Goal: Task Accomplishment & Management: Complete application form

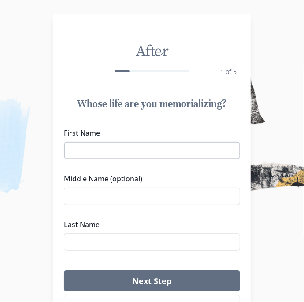
click at [87, 146] on input "First Name" at bounding box center [152, 151] width 176 height 18
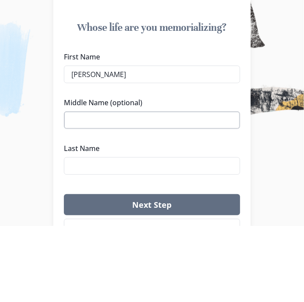
type input "[PERSON_NAME]"
click at [209, 197] on input "Middle Name (optional)" at bounding box center [152, 197] width 176 height 18
type input "[PERSON_NAME]"
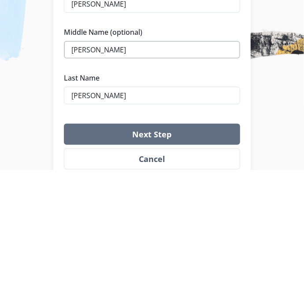
type input "[PERSON_NAME]"
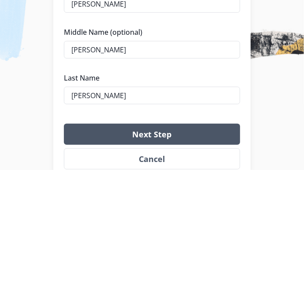
click at [207, 266] on button "Next Step" at bounding box center [152, 266] width 176 height 21
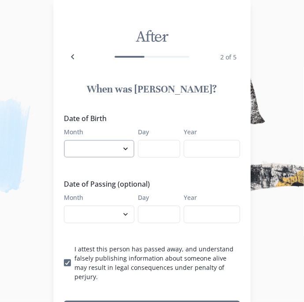
click at [97, 150] on select "January February March April May June July August September October November De…" at bounding box center [99, 149] width 71 height 18
select select "8"
click at [64, 140] on select "January February March April May June July August September October November De…" at bounding box center [99, 149] width 71 height 18
click at [160, 152] on input "Day" at bounding box center [159, 149] width 42 height 18
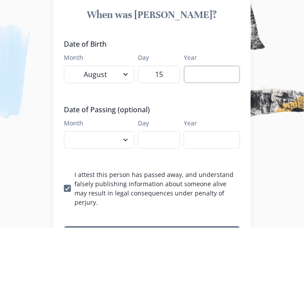
type input "15"
click at [227, 153] on input "Year" at bounding box center [212, 149] width 56 height 18
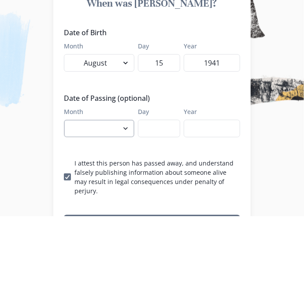
type input "1941"
click at [127, 216] on select "January February March April May June July August September October November De…" at bounding box center [99, 215] width 71 height 18
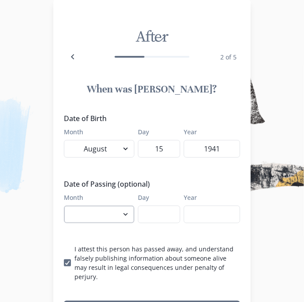
select select "8"
click at [64, 206] on select "January February March April May June July August September October November De…" at bounding box center [99, 215] width 71 height 18
click at [158, 218] on input "Day" at bounding box center [159, 215] width 42 height 18
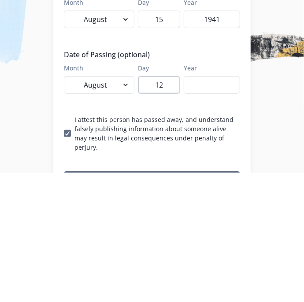
type input "12"
click at [212, 216] on input "Year" at bounding box center [212, 215] width 56 height 18
type input "1"
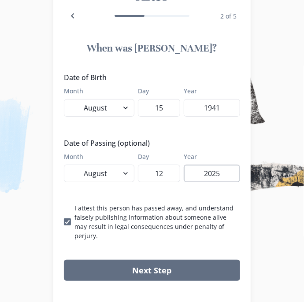
scroll to position [67, 0]
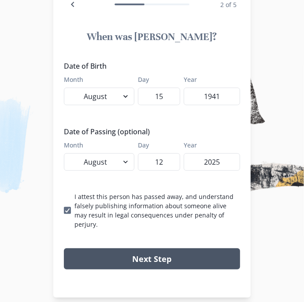
type input "2025"
click at [206, 251] on button "Next Step" at bounding box center [152, 259] width 176 height 21
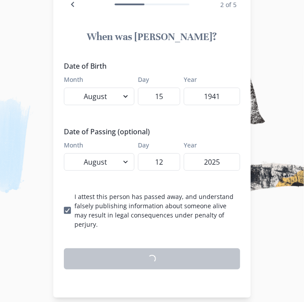
scroll to position [64, 0]
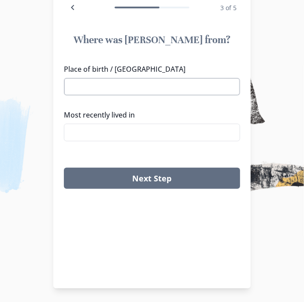
click at [205, 88] on input "Place of birth / [GEOGRAPHIC_DATA]" at bounding box center [152, 87] width 176 height 18
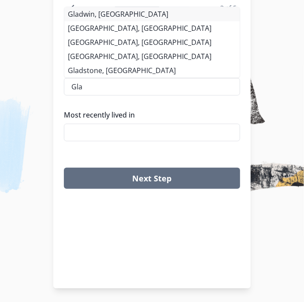
click at [81, 16] on li "Gladwin, [GEOGRAPHIC_DATA]" at bounding box center [151, 14] width 175 height 14
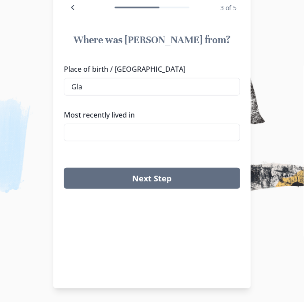
type input "Gladwin, [GEOGRAPHIC_DATA]"
click at [207, 129] on input "Most recently lived in" at bounding box center [152, 133] width 176 height 18
type input "A"
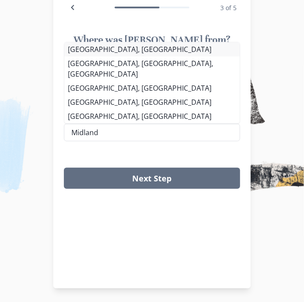
click at [89, 56] on li "[GEOGRAPHIC_DATA], [GEOGRAPHIC_DATA]" at bounding box center [151, 49] width 175 height 14
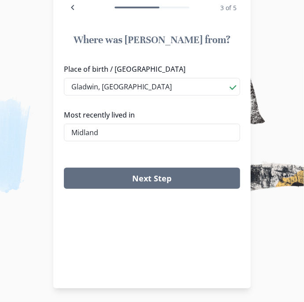
type input "[GEOGRAPHIC_DATA], [GEOGRAPHIC_DATA]"
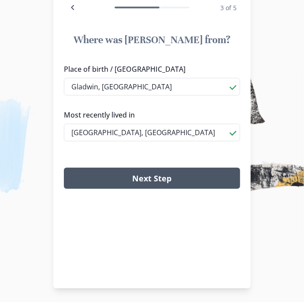
click at [189, 179] on button "Next Step" at bounding box center [152, 178] width 176 height 21
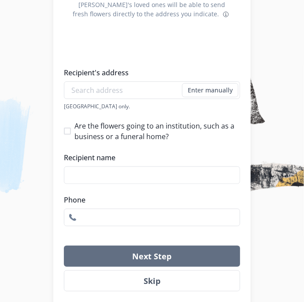
scroll to position [120, 0]
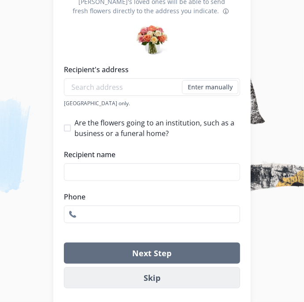
click at [183, 282] on button "Skip" at bounding box center [152, 278] width 176 height 21
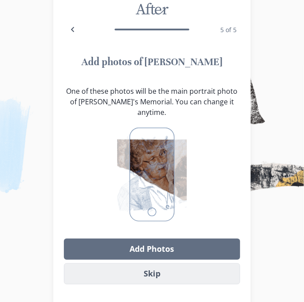
click at [191, 276] on button "Skip" at bounding box center [152, 274] width 176 height 21
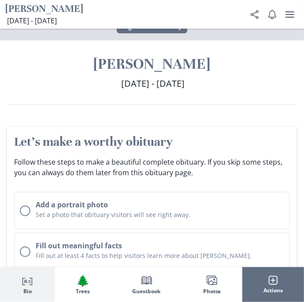
scroll to position [165, 0]
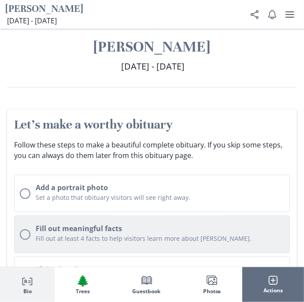
click at [211, 233] on h2 "Fill out meaningful facts" at bounding box center [160, 228] width 249 height 11
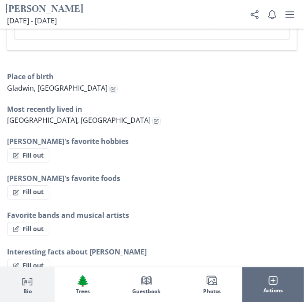
scroll to position [695, 0]
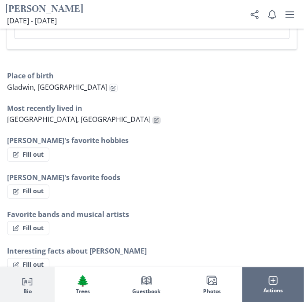
click at [154, 119] on icon "Edit fact" at bounding box center [156, 120] width 5 height 5
select select "Most recently lived in"
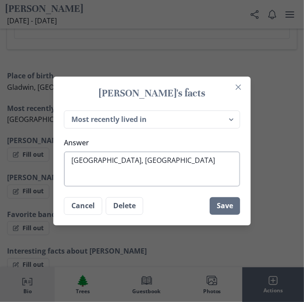
click at [176, 178] on textarea "[GEOGRAPHIC_DATA], [GEOGRAPHIC_DATA]" at bounding box center [152, 169] width 176 height 35
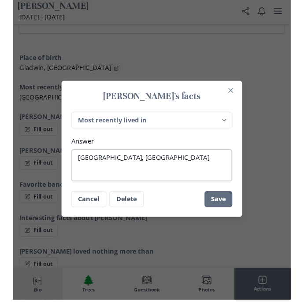
scroll to position [705, 0]
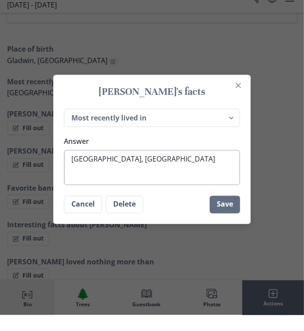
type textarea "x"
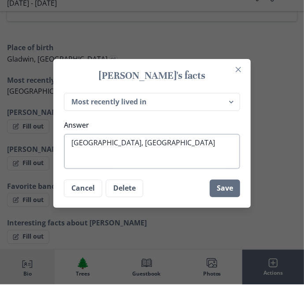
type textarea "[GEOGRAPHIC_DATA], [GEOGRAPHIC_DATA]"
type textarea "x"
type textarea "[GEOGRAPHIC_DATA], [GEOGRAPHIC_DATA] a"
type textarea "x"
type textarea "[GEOGRAPHIC_DATA], [GEOGRAPHIC_DATA] an"
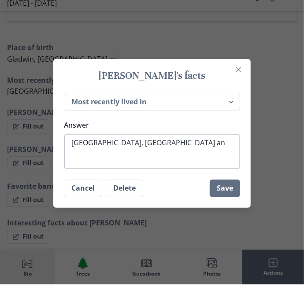
type textarea "x"
type textarea "[GEOGRAPHIC_DATA], [GEOGRAPHIC_DATA] and"
type textarea "x"
type textarea "[GEOGRAPHIC_DATA], [GEOGRAPHIC_DATA] and"
type textarea "x"
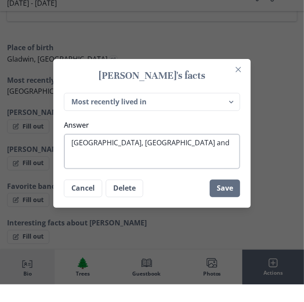
type textarea "[GEOGRAPHIC_DATA], [GEOGRAPHIC_DATA] and s"
type textarea "x"
type textarea "[GEOGRAPHIC_DATA], [GEOGRAPHIC_DATA] and sh"
type textarea "x"
type textarea "[GEOGRAPHIC_DATA], [GEOGRAPHIC_DATA] and sha"
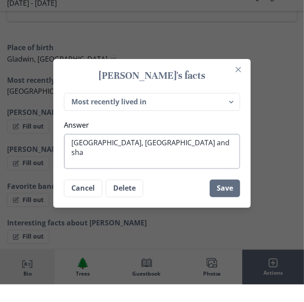
type textarea "x"
type textarea "[GEOGRAPHIC_DATA], [GEOGRAPHIC_DATA] and sh"
type textarea "x"
type textarea "[GEOGRAPHIC_DATA], [GEOGRAPHIC_DATA] and s"
type textarea "x"
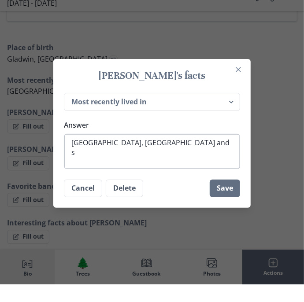
type textarea "[GEOGRAPHIC_DATA], [GEOGRAPHIC_DATA] and"
type textarea "x"
type textarea "[GEOGRAPHIC_DATA], [GEOGRAPHIC_DATA] and p"
type textarea "x"
type textarea "[GEOGRAPHIC_DATA], [GEOGRAPHIC_DATA] and [GEOGRAPHIC_DATA]"
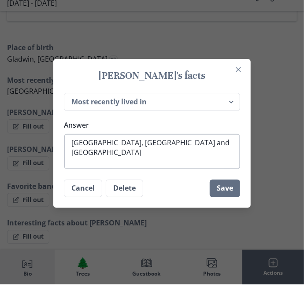
type textarea "x"
type textarea "[GEOGRAPHIC_DATA], [GEOGRAPHIC_DATA] and par"
type textarea "x"
type textarea "[GEOGRAPHIC_DATA], [GEOGRAPHIC_DATA] and part"
type textarea "x"
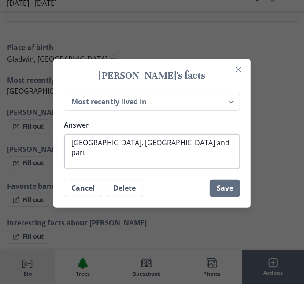
type textarea "[GEOGRAPHIC_DATA], [GEOGRAPHIC_DATA] and partt"
type textarea "x"
type textarea "[GEOGRAPHIC_DATA], [GEOGRAPHIC_DATA] and partti"
type textarea "x"
type textarea "[GEOGRAPHIC_DATA], [GEOGRAPHIC_DATA] and parttim"
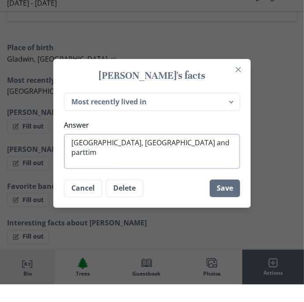
type textarea "x"
type textarea "[GEOGRAPHIC_DATA], [GEOGRAPHIC_DATA] and parttime"
type textarea "x"
type textarea "[GEOGRAPHIC_DATA], [GEOGRAPHIC_DATA] and parttime"
type textarea "x"
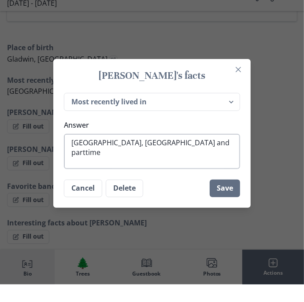
type textarea "[GEOGRAPHIC_DATA], [GEOGRAPHIC_DATA] and parttime i"
type textarea "x"
type textarea "[GEOGRAPHIC_DATA], [GEOGRAPHIC_DATA] and parttime in"
type textarea "x"
type textarea "[GEOGRAPHIC_DATA], [GEOGRAPHIC_DATA] and parttime in"
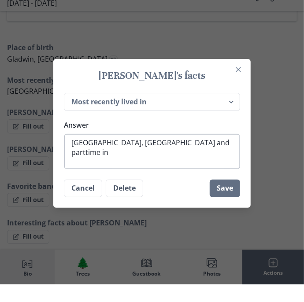
type textarea "x"
type textarea "[GEOGRAPHIC_DATA], [GEOGRAPHIC_DATA] and parttime in N"
type textarea "x"
type textarea "[GEOGRAPHIC_DATA], [GEOGRAPHIC_DATA] and parttime in Na"
type textarea "x"
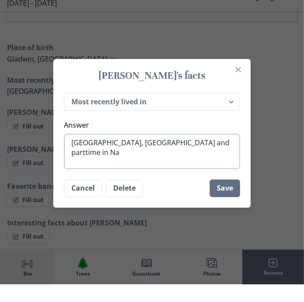
type textarea "[GEOGRAPHIC_DATA], [GEOGRAPHIC_DATA] and parttime in [GEOGRAPHIC_DATA]"
type textarea "x"
type textarea "[GEOGRAPHIC_DATA], [GEOGRAPHIC_DATA] and parttime in Naub"
type textarea "x"
type textarea "[GEOGRAPHIC_DATA], [GEOGRAPHIC_DATA] and parttime in [GEOGRAPHIC_DATA]"
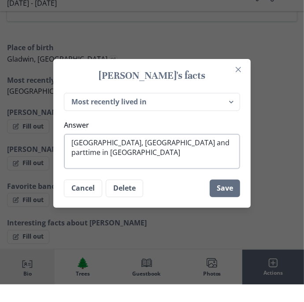
type textarea "x"
type textarea "[GEOGRAPHIC_DATA], [GEOGRAPHIC_DATA] and parttime in [GEOGRAPHIC_DATA]"
type textarea "x"
type textarea "[GEOGRAPHIC_DATA], [GEOGRAPHIC_DATA] and parttime in [GEOGRAPHIC_DATA]"
type textarea "x"
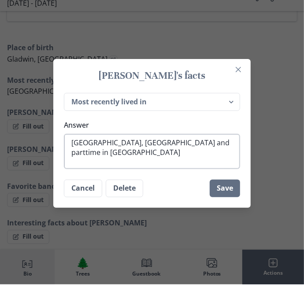
type textarea "[GEOGRAPHIC_DATA], [GEOGRAPHIC_DATA] and parttime in [GEOGRAPHIC_DATA]"
type textarea "x"
type textarea "[GEOGRAPHIC_DATA], [GEOGRAPHIC_DATA] and parttime in [GEOGRAPHIC_DATA]"
type textarea "x"
type textarea "[GEOGRAPHIC_DATA], [GEOGRAPHIC_DATA] and parttime in [GEOGRAPHIC_DATA],"
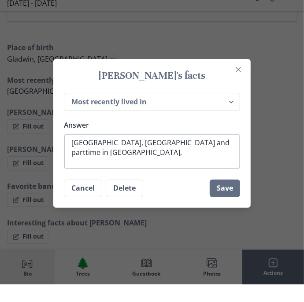
type textarea "x"
type textarea "[GEOGRAPHIC_DATA], [GEOGRAPHIC_DATA] and parttime in [GEOGRAPHIC_DATA],"
type textarea "x"
type textarea "[GEOGRAPHIC_DATA], [GEOGRAPHIC_DATA] and parttime in [GEOGRAPHIC_DATA], M"
type textarea "x"
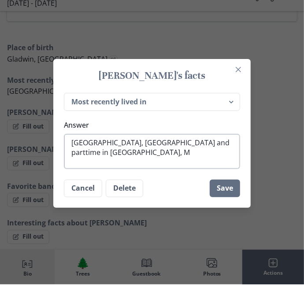
type textarea "Midland, [GEOGRAPHIC_DATA] and parttime in [GEOGRAPHIC_DATA], [GEOGRAPHIC_DATA]"
type textarea "x"
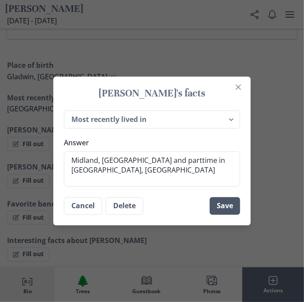
type textarea "Midland, [GEOGRAPHIC_DATA] and parttime in [GEOGRAPHIC_DATA], [GEOGRAPHIC_DATA]"
click at [229, 202] on button "Save" at bounding box center [225, 206] width 30 height 18
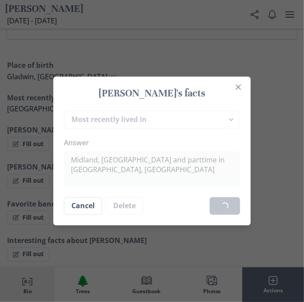
type textarea "x"
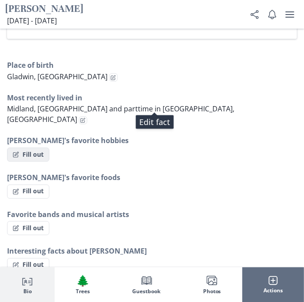
click at [22, 148] on button "Fill out" at bounding box center [28, 155] width 42 height 14
select select "[PERSON_NAME]'s favorite hobbies"
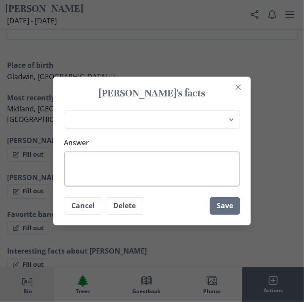
click at [174, 163] on textarea "Answer" at bounding box center [152, 169] width 176 height 35
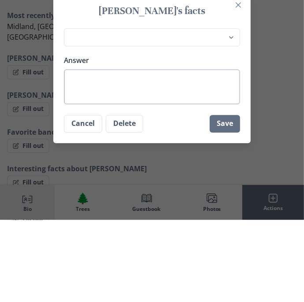
scroll to position [705, 0]
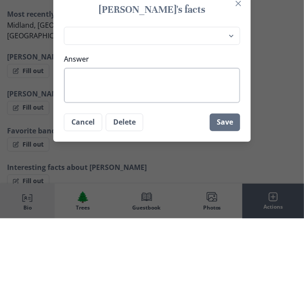
type textarea "C"
type textarea "x"
type textarea "Ca"
type textarea "x"
type textarea "Cas"
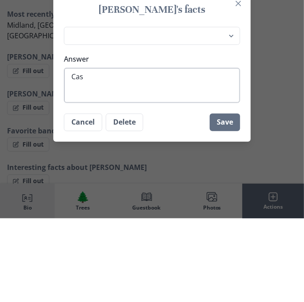
type textarea "x"
type textarea "[PERSON_NAME]"
type textarea "x"
type textarea "Cassi"
type textarea "x"
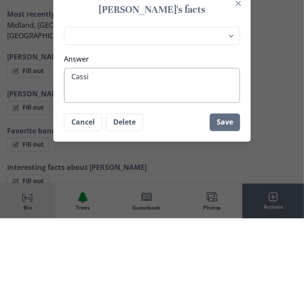
type textarea "[PERSON_NAME]"
type textarea "x"
type textarea "Cassino"
type textarea "x"
type textarea "Cassino"
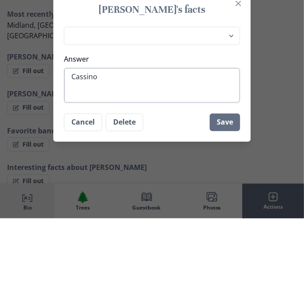
type textarea "x"
type textarea "Cassino"
type textarea "x"
type textarea "[PERSON_NAME],"
type textarea "x"
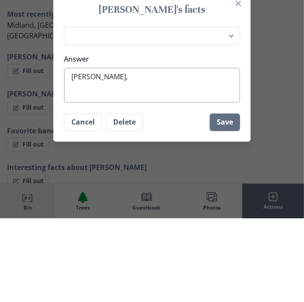
type textarea "[PERSON_NAME],"
type textarea "x"
type textarea "Cassino, g"
type textarea "x"
type textarea "Cassino, go"
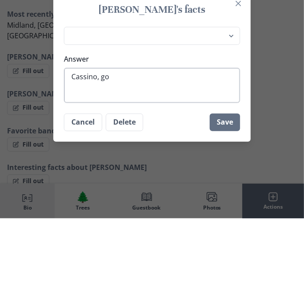
type textarea "x"
type textarea "Cassino, goi"
type textarea "x"
type textarea "Cassino, goin"
type textarea "x"
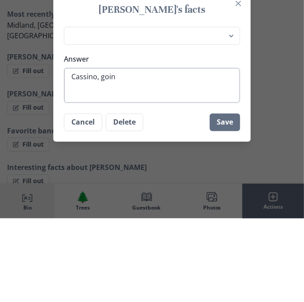
type textarea "[PERSON_NAME], going"
type textarea "x"
type textarea "[PERSON_NAME], going"
type textarea "x"
type textarea "[PERSON_NAME], going o"
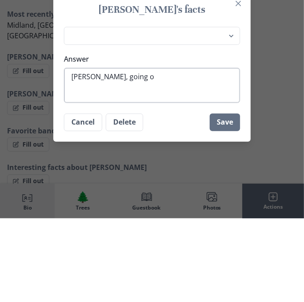
type textarea "x"
type textarea "[PERSON_NAME], going ou"
type textarea "x"
type textarea "[PERSON_NAME], going out"
type textarea "x"
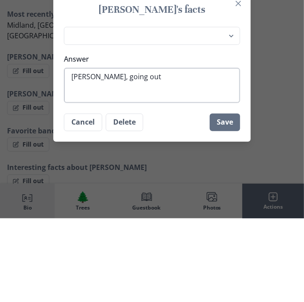
type textarea "[PERSON_NAME], going out"
type textarea "x"
type textarea "[PERSON_NAME], going out o"
type textarea "x"
type textarea "[PERSON_NAME], going out on"
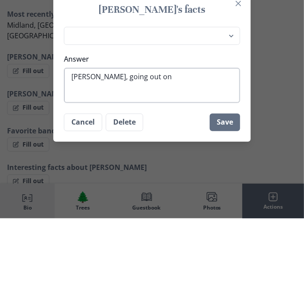
type textarea "x"
type textarea "[PERSON_NAME], going out on"
type textarea "x"
type textarea "[PERSON_NAME], going out on q"
type textarea "x"
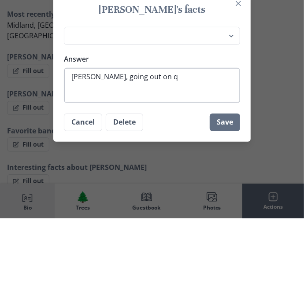
type textarea "[PERSON_NAME], going out on qu"
type textarea "x"
type textarea "[PERSON_NAME], going out on qua"
type textarea "x"
type textarea "[PERSON_NAME], going out on quad"
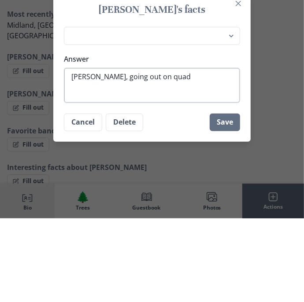
type textarea "x"
type textarea "[PERSON_NAME], going out on quads"
type textarea "x"
type textarea "[PERSON_NAME], going out on quads"
click at [225, 208] on button "Save" at bounding box center [225, 206] width 30 height 18
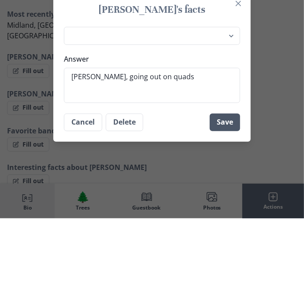
scroll to position [705, 0]
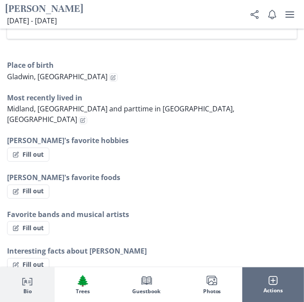
type textarea "x"
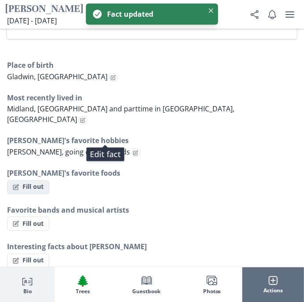
click at [20, 180] on button "Fill out" at bounding box center [28, 187] width 42 height 14
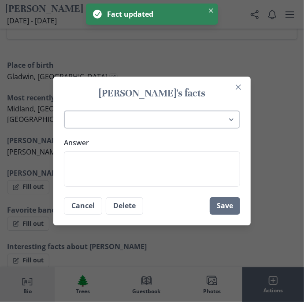
click at [233, 120] on select "Place of birth Most recently lived in [PERSON_NAME]'s favorite hobbies [PERSON_…" at bounding box center [152, 120] width 176 height 18
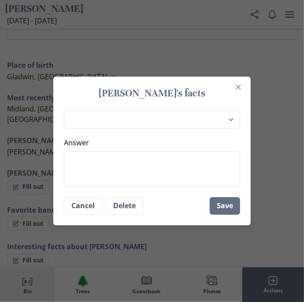
click at [203, 92] on h1 "[PERSON_NAME]'s facts" at bounding box center [152, 93] width 176 height 13
click at [222, 121] on select "Place of birth Most recently lived in [PERSON_NAME]'s favorite hobbies [PERSON_…" at bounding box center [152, 120] width 176 height 18
select select "Favorite bands and musical artists"
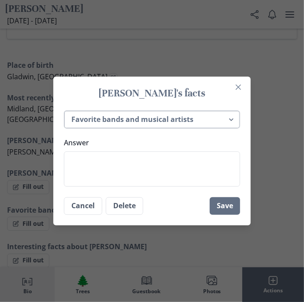
click at [64, 111] on select "Place of birth Most recently lived in [PERSON_NAME]'s favorite hobbies [PERSON_…" at bounding box center [152, 120] width 176 height 18
click at [201, 172] on textarea "Answer" at bounding box center [152, 169] width 176 height 35
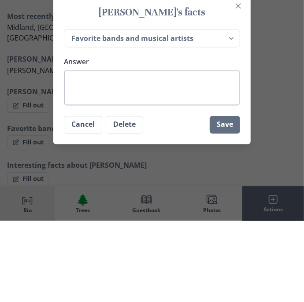
scroll to position [705, 0]
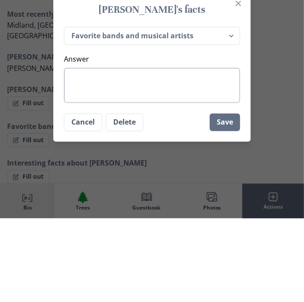
type textarea "C"
type textarea "x"
type textarea "Co"
type textarea "x"
type textarea "Con"
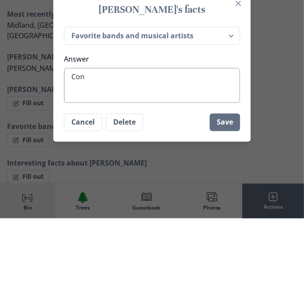
type textarea "x"
type textarea "Cont"
type textarea "x"
type textarea "Contr"
type textarea "x"
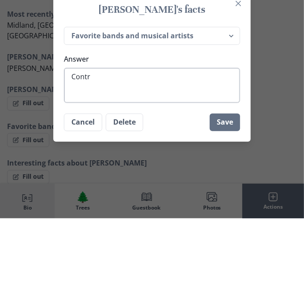
type textarea "Contry"
type textarea "x"
type textarea "Country"
type textarea "x"
type textarea "Country w"
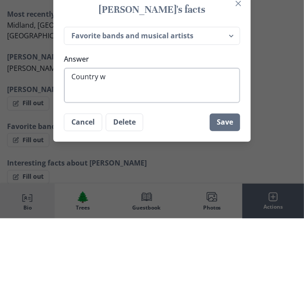
type textarea "x"
type textarea "Country we"
type textarea "x"
type textarea "Country [PERSON_NAME]"
type textarea "x"
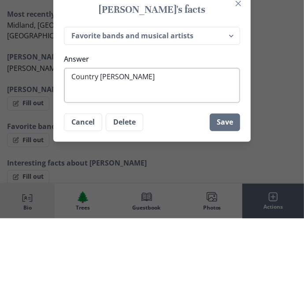
type textarea "Country west"
type textarea "x"
type textarea "Country weste"
type textarea "x"
type textarea "Country [PERSON_NAME]"
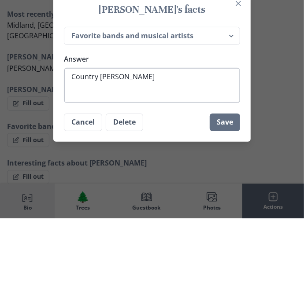
type textarea "x"
type textarea "Country western"
type textarea "x"
type textarea "Country western"
type textarea "x"
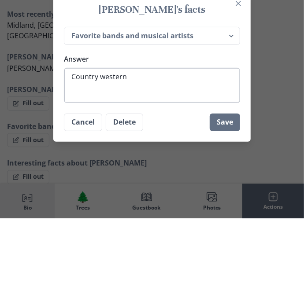
type textarea "Country western m"
type textarea "x"
type textarea "Country western mu"
type textarea "x"
type textarea "Country western mus"
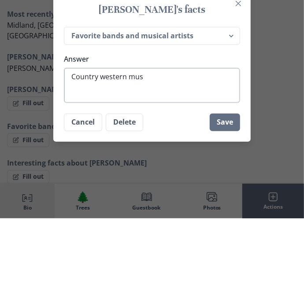
type textarea "x"
type textarea "Country western musi"
type textarea "x"
type textarea "Country western music"
type textarea "x"
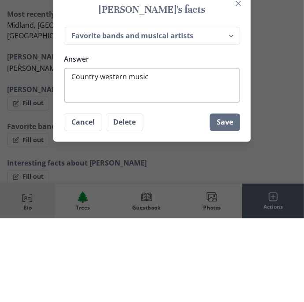
type textarea "Country western music,"
type textarea "x"
type textarea "Country western music,"
type textarea "x"
type textarea "Country western music, e"
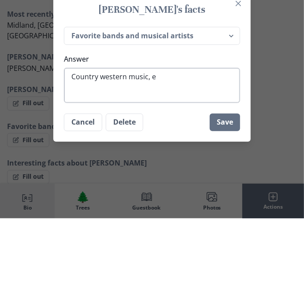
type textarea "x"
type textarea "Country western music, [GEOGRAPHIC_DATA]"
type textarea "x"
type textarea "Country western music, esp"
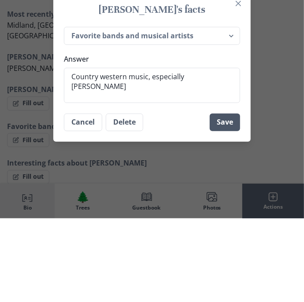
click at [226, 208] on button "Save" at bounding box center [225, 206] width 30 height 18
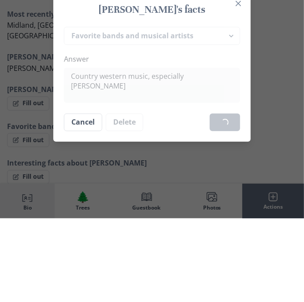
scroll to position [705, 0]
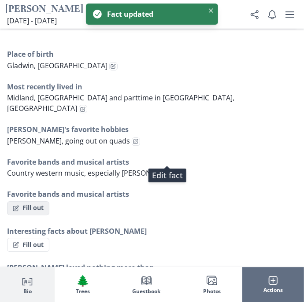
click at [22, 201] on button "Fill out" at bounding box center [28, 208] width 42 height 14
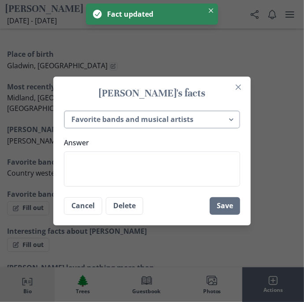
click at [232, 119] on select "Place of birth Most recently lived in [PERSON_NAME]'s favorite hobbies [PERSON_…" at bounding box center [152, 120] width 176 height 18
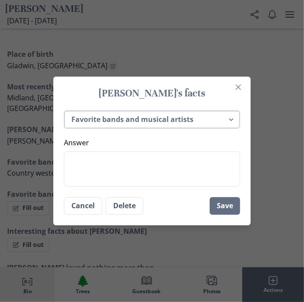
click at [64, 111] on select "Place of birth Most recently lived in [PERSON_NAME]'s favorite hobbies [PERSON_…" at bounding box center [152, 120] width 176 height 18
click at [181, 164] on textarea "Answer" at bounding box center [152, 169] width 176 height 35
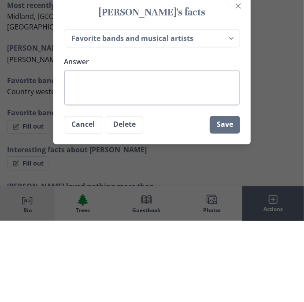
scroll to position [705, 0]
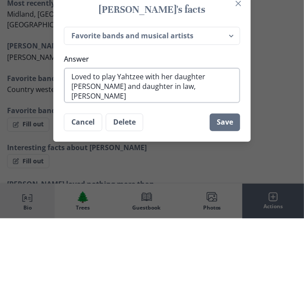
click at [200, 163] on textarea "Loved to play Yahtzee with her daughter [PERSON_NAME] and daughter in law, [PER…" at bounding box center [152, 169] width 176 height 35
click at [205, 164] on textarea "Loved to play Yahtzee with her daughter [PERSON_NAME] and daughter in law, [PER…" at bounding box center [152, 169] width 176 height 35
click at [191, 172] on textarea "Loved to play Yahtzee with her daughter, [PERSON_NAME] and daughter in law, [PE…" at bounding box center [152, 169] width 176 height 35
click at [225, 205] on button "Save" at bounding box center [225, 206] width 30 height 18
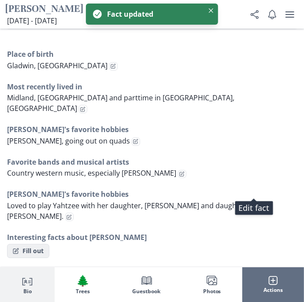
click at [22, 244] on button "Fill out" at bounding box center [28, 251] width 42 height 14
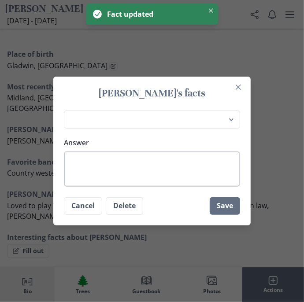
click at [195, 164] on textarea "Answer" at bounding box center [152, 169] width 176 height 35
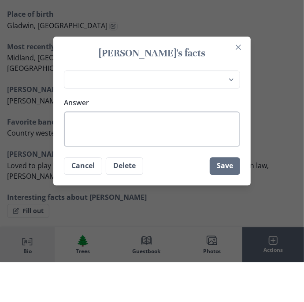
scroll to position [705, 0]
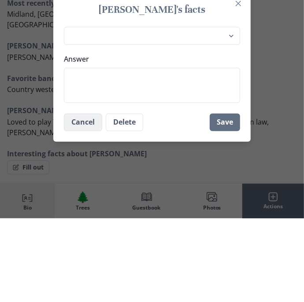
click at [77, 211] on button "Cancel" at bounding box center [83, 206] width 38 height 18
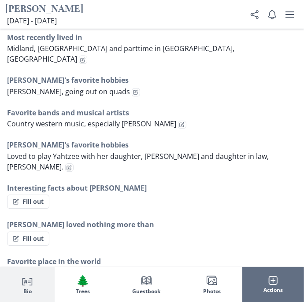
scroll to position [756, 0]
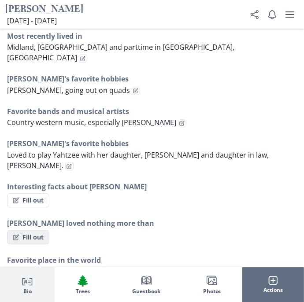
click at [20, 231] on button "Fill out" at bounding box center [28, 238] width 42 height 14
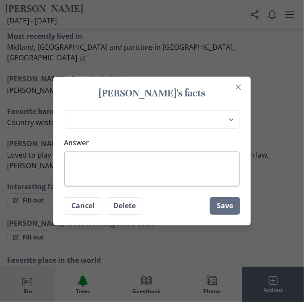
click at [204, 183] on textarea "Answer" at bounding box center [152, 169] width 176 height 35
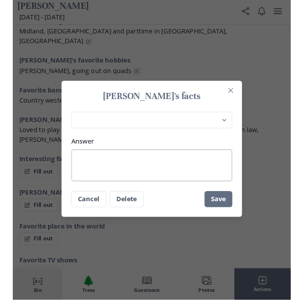
scroll to position [767, 0]
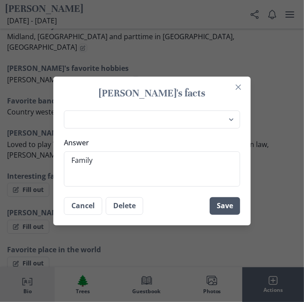
click at [226, 205] on button "Save" at bounding box center [225, 206] width 30 height 18
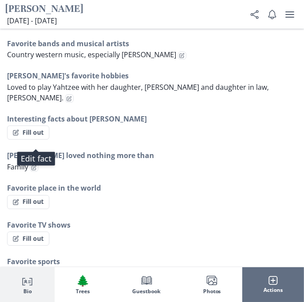
scroll to position [825, 0]
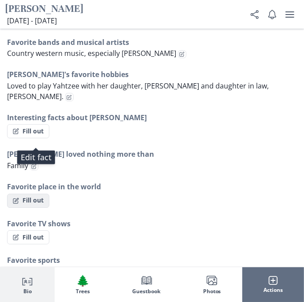
click at [25, 194] on button "Fill out" at bounding box center [28, 201] width 42 height 14
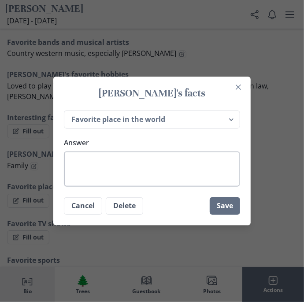
click at [88, 186] on textarea "Answer" at bounding box center [152, 169] width 176 height 35
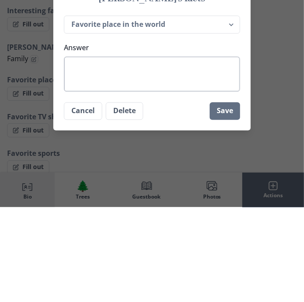
scroll to position [837, 0]
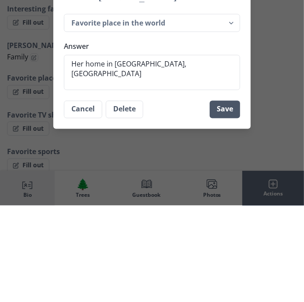
click at [225, 205] on button "Save" at bounding box center [225, 206] width 30 height 18
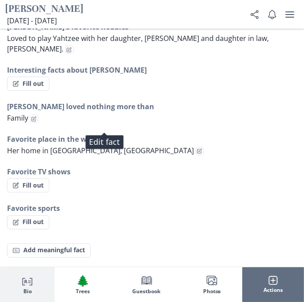
scroll to position [872, 0]
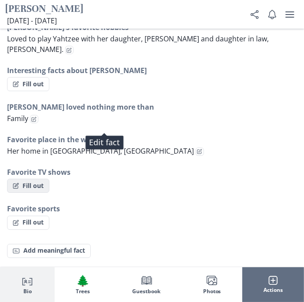
click at [24, 179] on button "Fill out" at bounding box center [28, 186] width 42 height 14
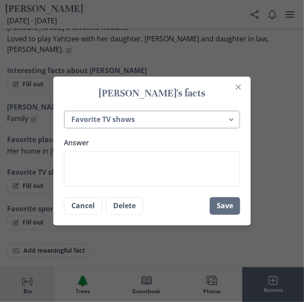
click at [227, 117] on select "Place of birth Most recently lived in [PERSON_NAME]'s favorite hobbies [PERSON_…" at bounding box center [152, 120] width 176 height 18
click at [281, 186] on div "[PERSON_NAME]'s facts Place of birth Most recently lived in [PERSON_NAME]'s fav…" at bounding box center [152, 151] width 304 height 302
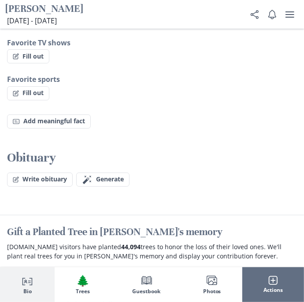
scroll to position [1003, 0]
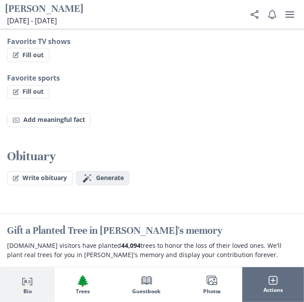
click at [102, 175] on span "Generate" at bounding box center [110, 178] width 28 height 7
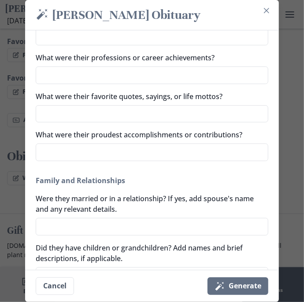
scroll to position [118, 0]
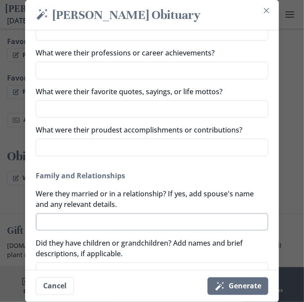
click at [235, 214] on textarea "Were they married or in a relationship? If yes, add spouse's name and any relev…" at bounding box center [152, 222] width 233 height 18
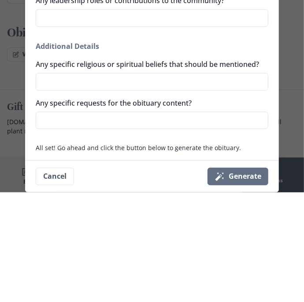
scroll to position [1017, 0]
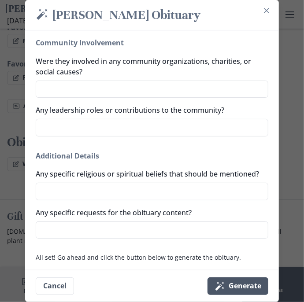
click at [247, 287] on button "Magic wand Generate" at bounding box center [238, 287] width 61 height 18
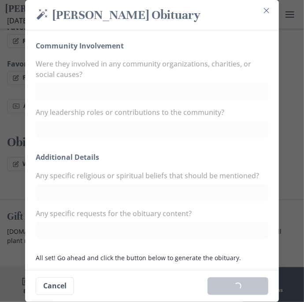
scroll to position [565, 0]
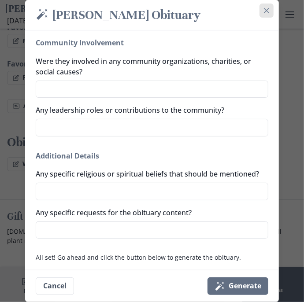
click at [270, 15] on button "Close" at bounding box center [267, 11] width 14 height 14
